Goal: Task Accomplishment & Management: Manage account settings

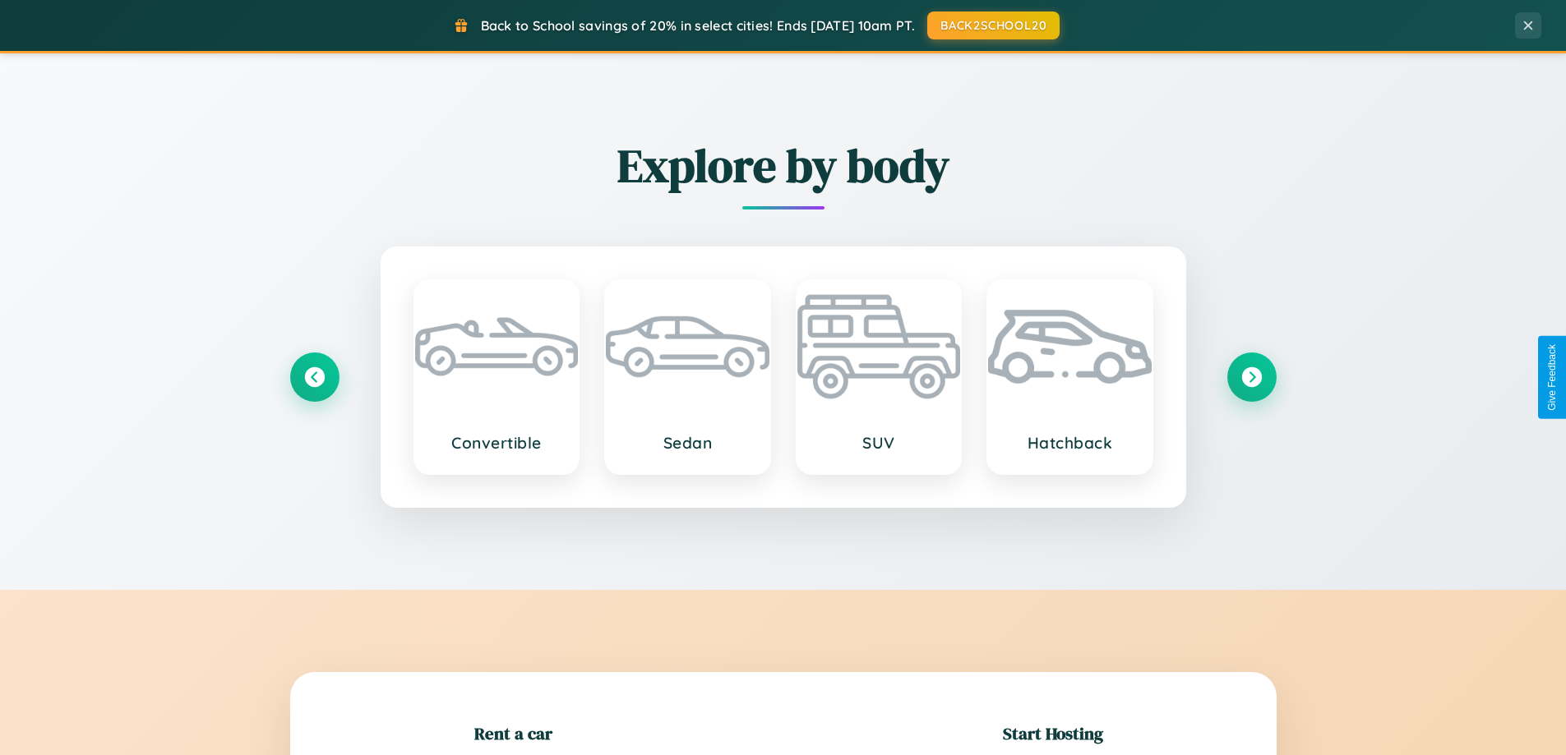
scroll to position [355, 0]
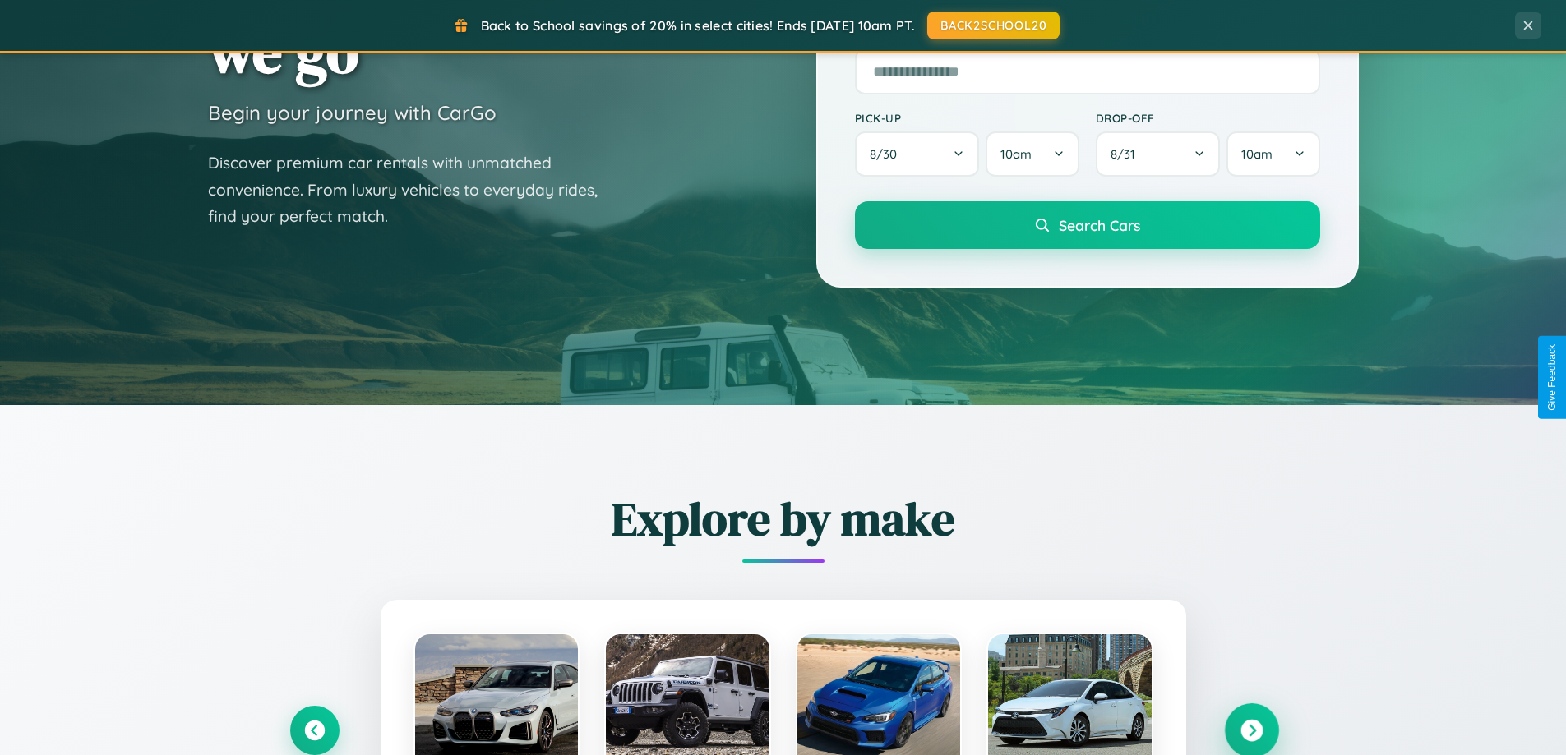
click at [1251, 731] on icon at bounding box center [1251, 731] width 22 height 22
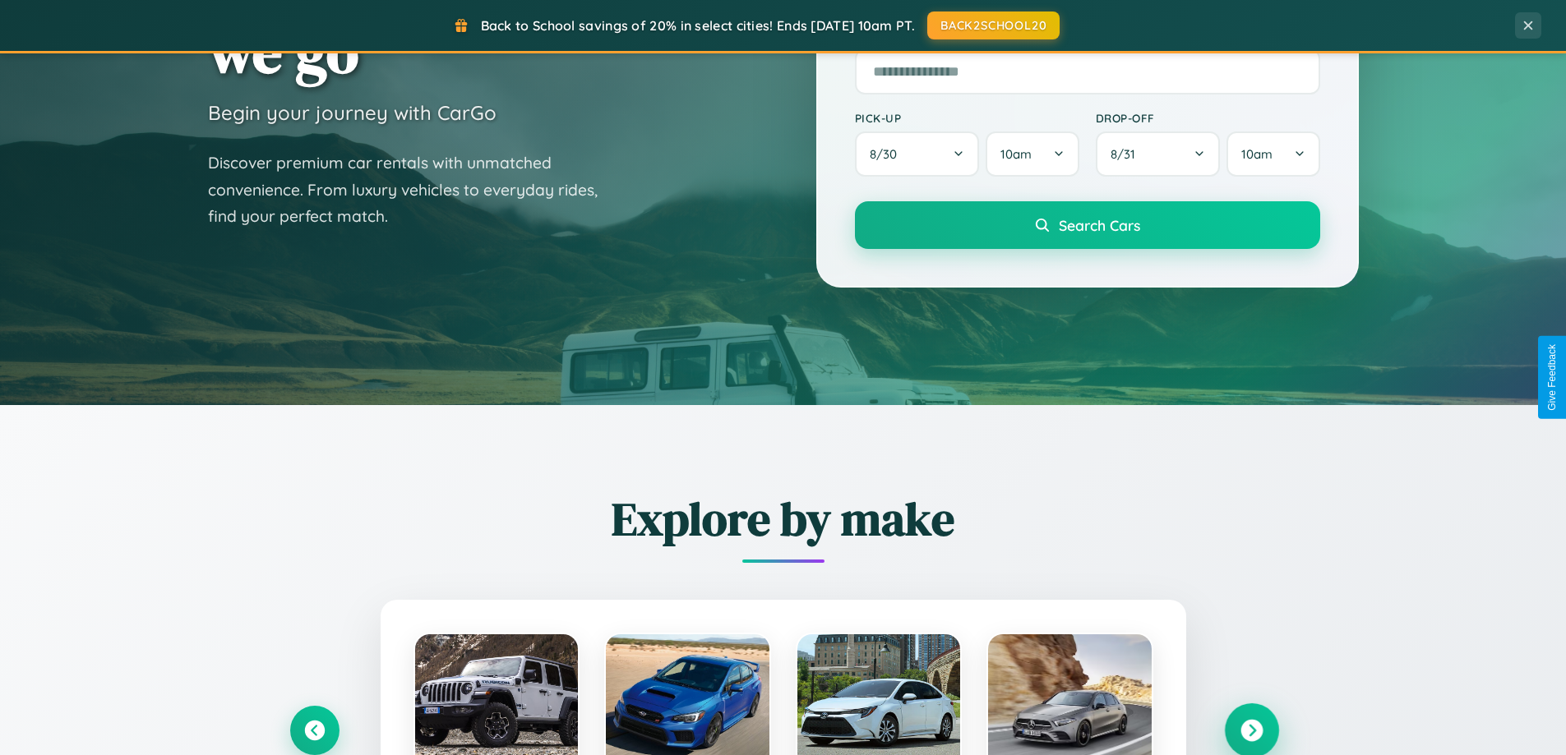
click at [1251, 729] on icon at bounding box center [1251, 731] width 22 height 22
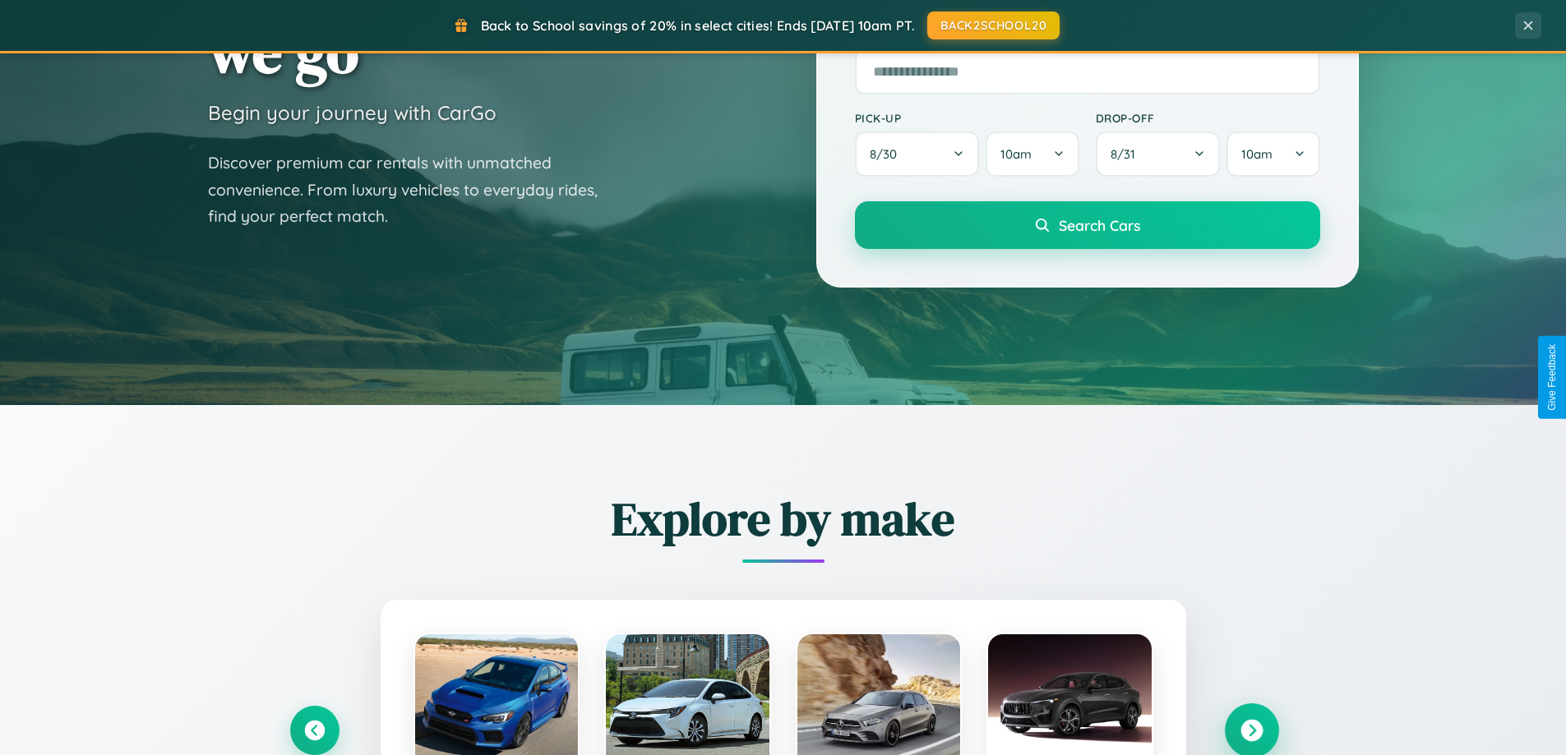
click at [1251, 729] on icon at bounding box center [1251, 731] width 22 height 22
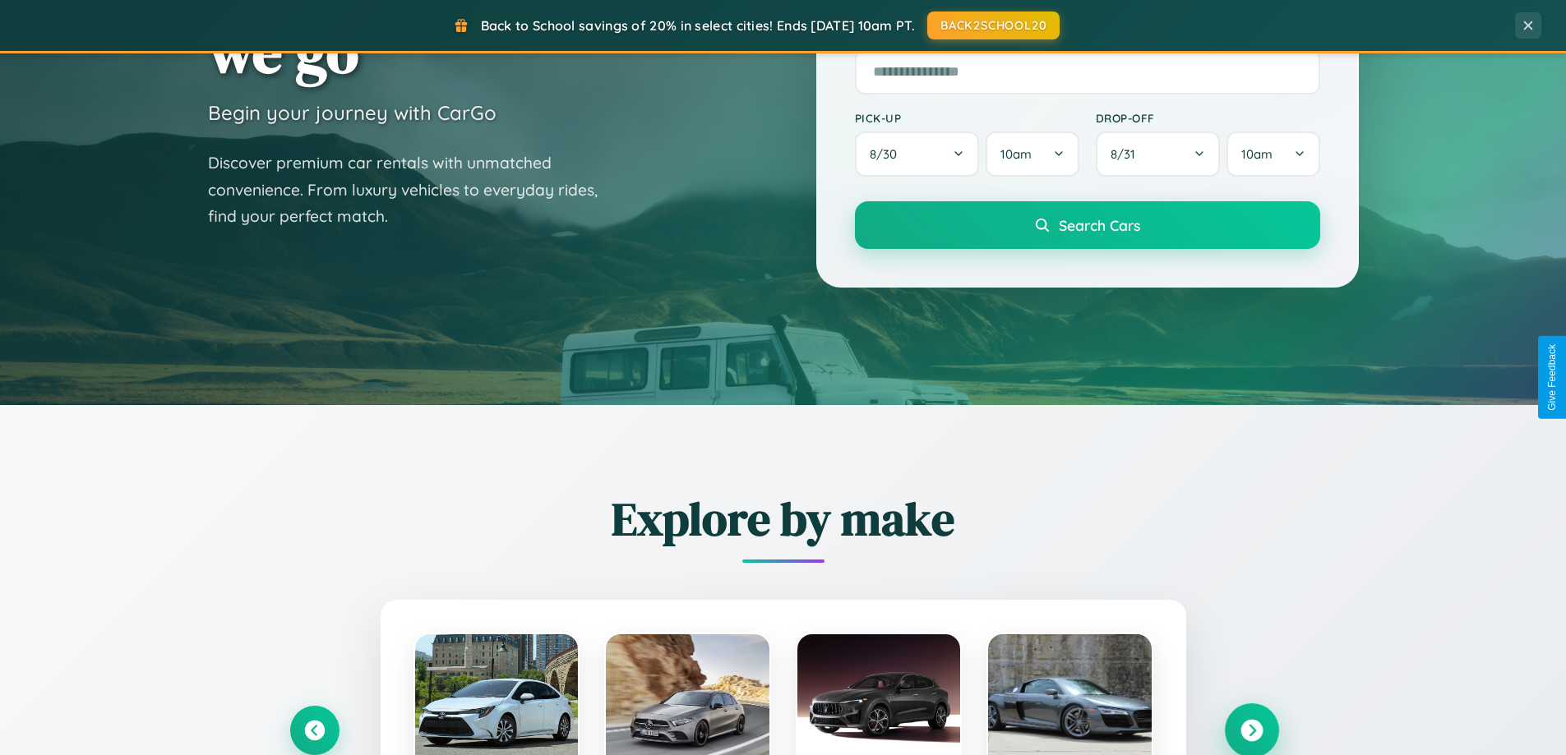
click at [1251, 729] on icon at bounding box center [1251, 731] width 22 height 22
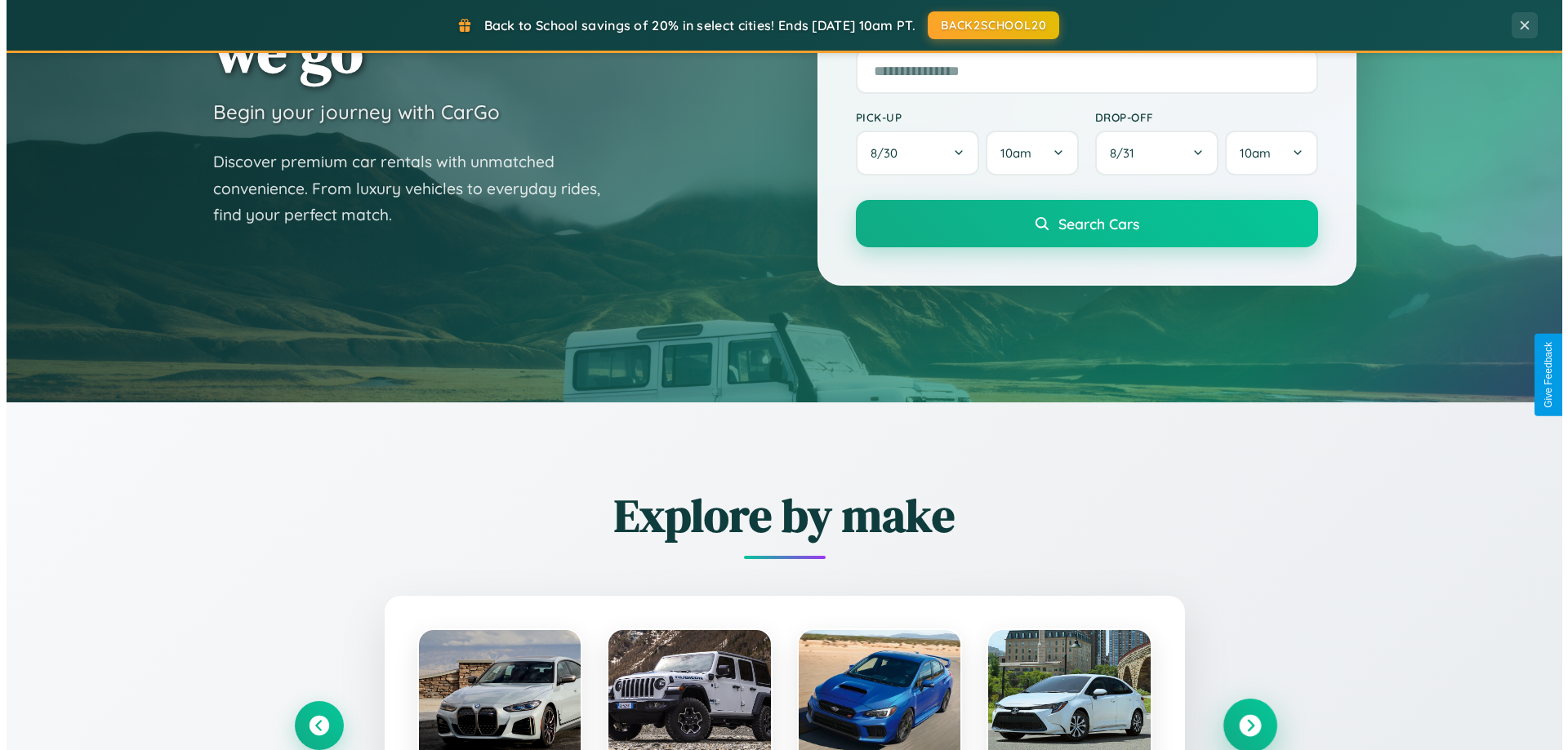
scroll to position [0, 0]
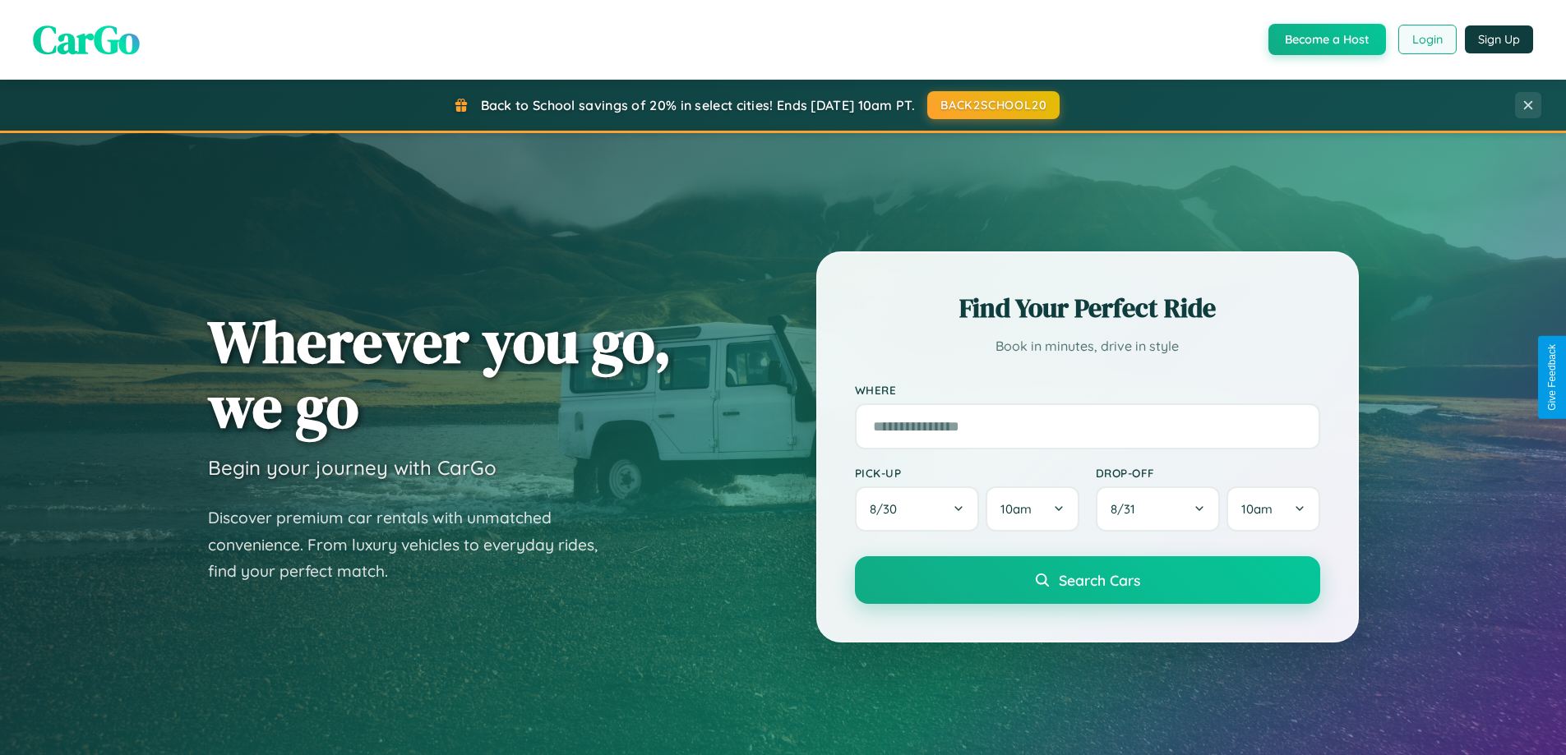
click at [1426, 39] on button "Login" at bounding box center [1427, 40] width 58 height 30
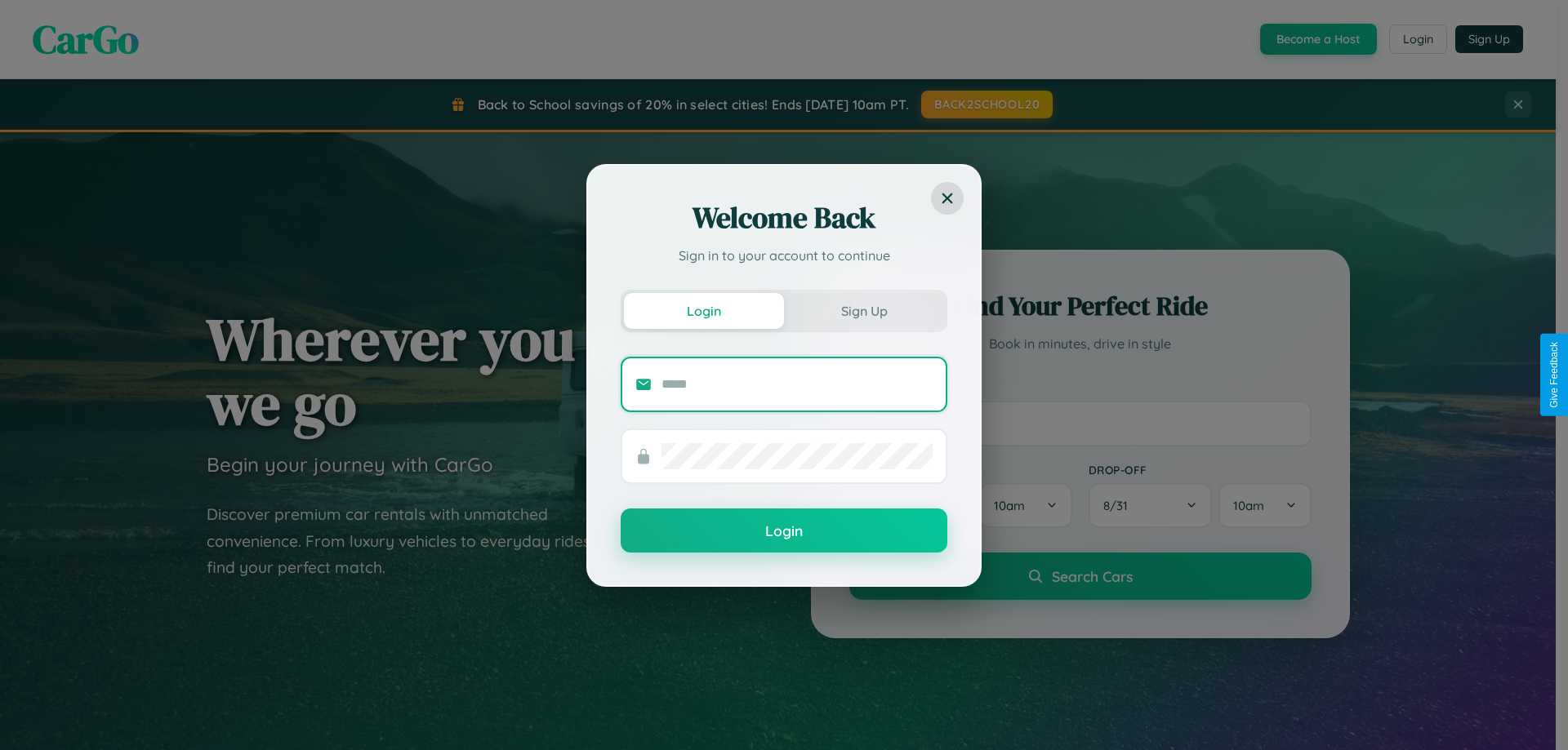
click at [797, 383] on input "text" at bounding box center [797, 384] width 271 height 26
type input "**********"
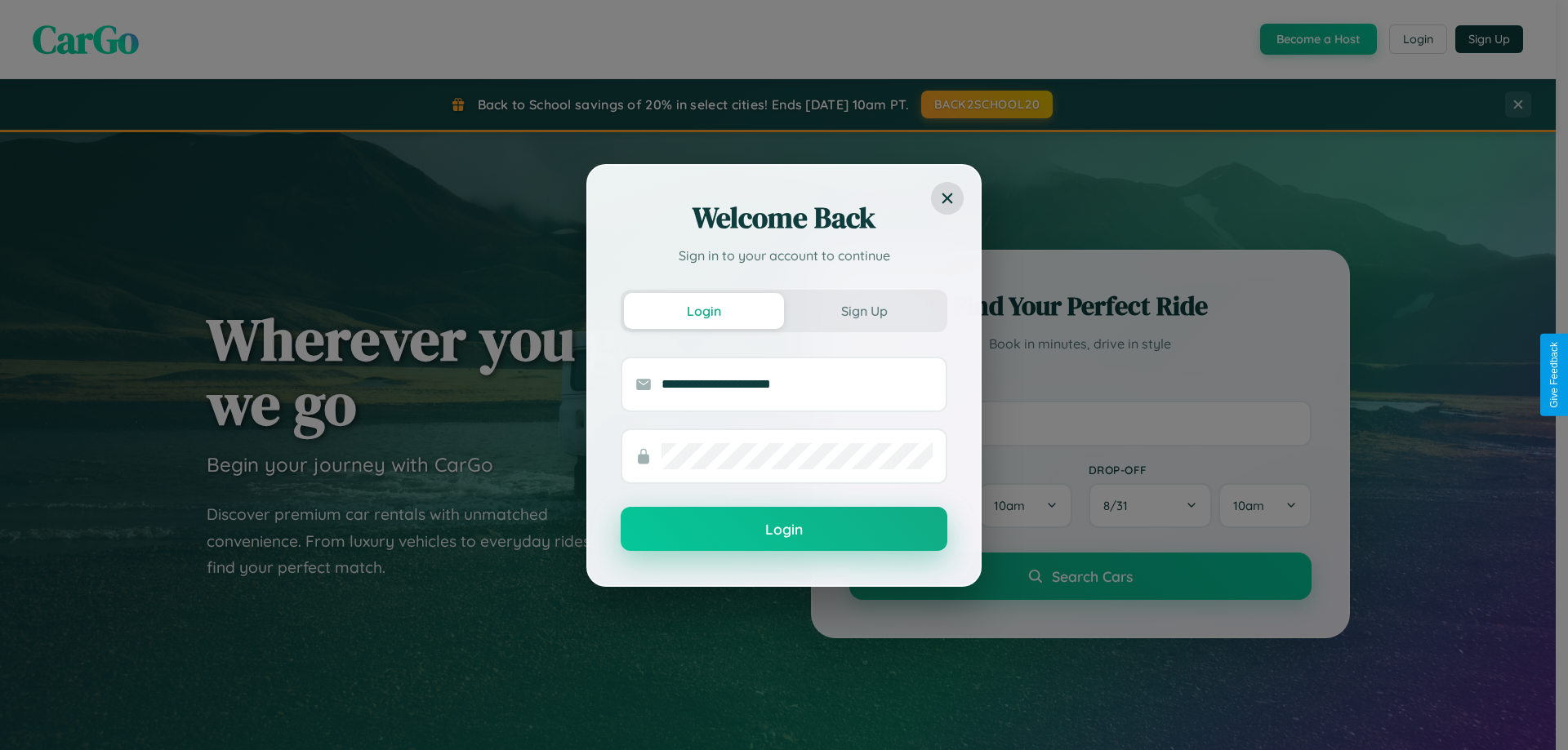
click at [784, 529] on button "Login" at bounding box center [784, 528] width 327 height 44
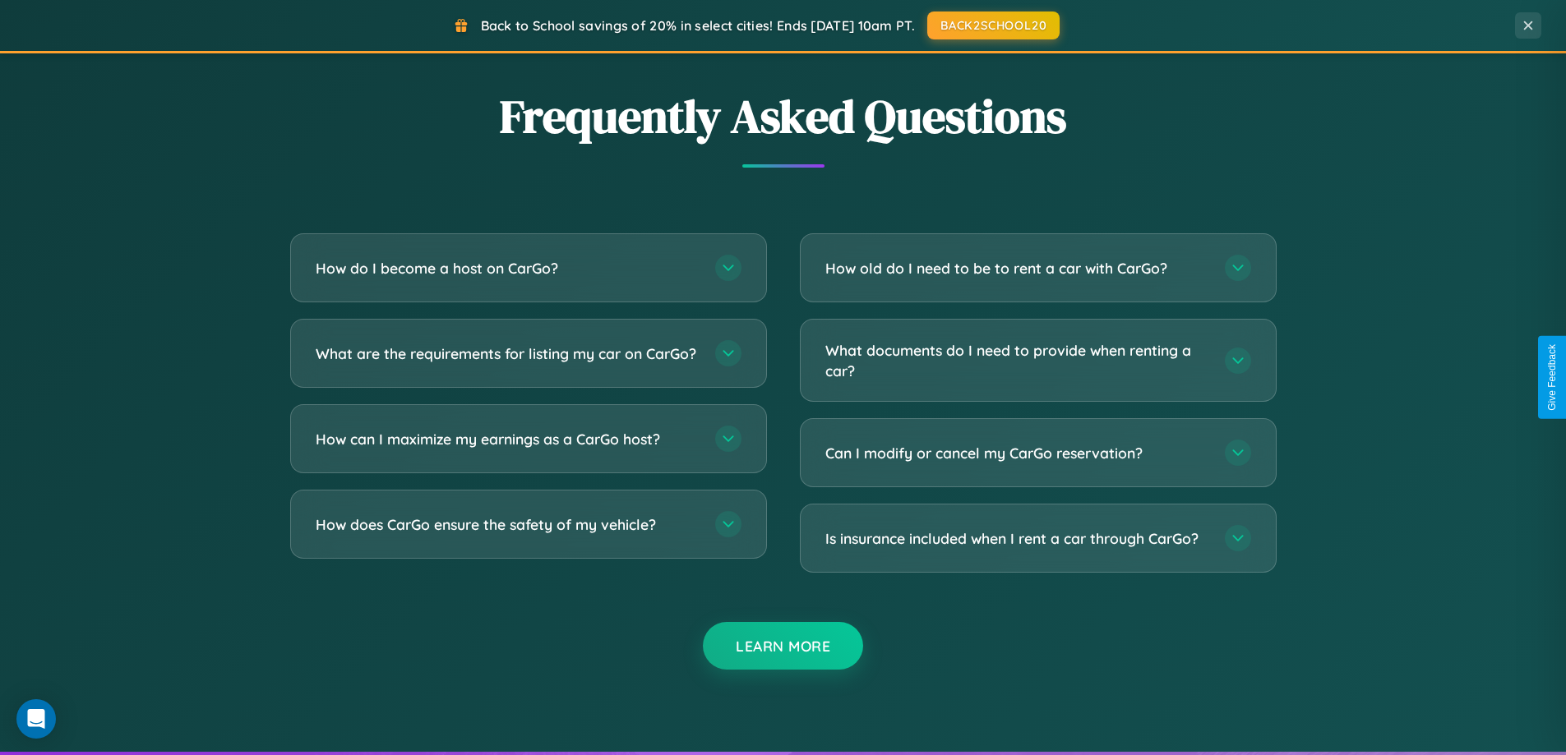
scroll to position [2641, 0]
